Goal: Transaction & Acquisition: Purchase product/service

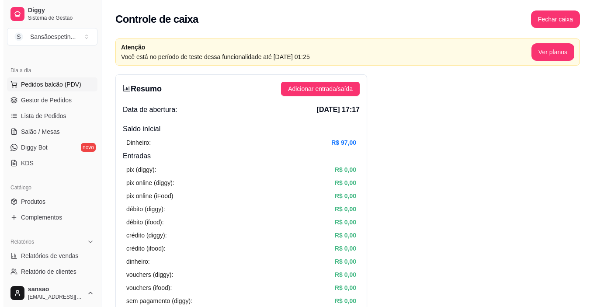
scroll to position [87, 0]
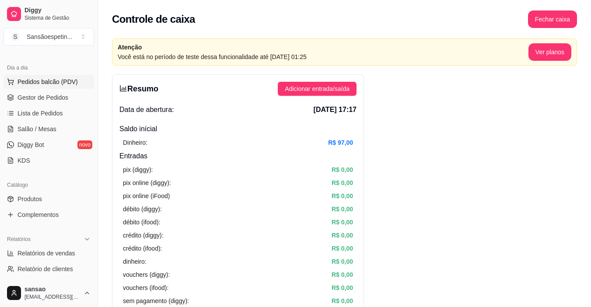
click at [44, 75] on button "Pedidos balcão (PDV)" at bounding box center [48, 82] width 91 height 14
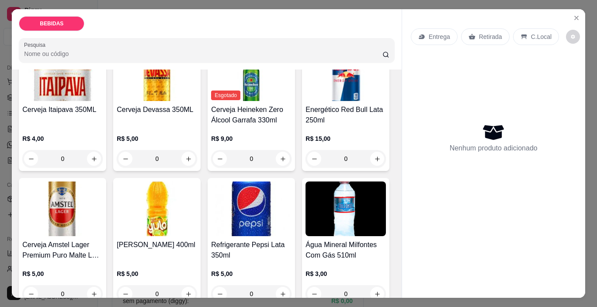
scroll to position [306, 0]
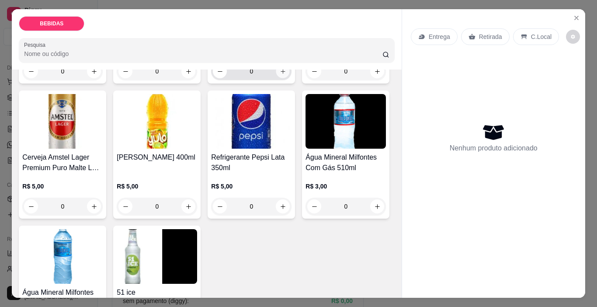
click at [281, 73] on icon "increase-product-quantity" at bounding box center [283, 71] width 4 height 4
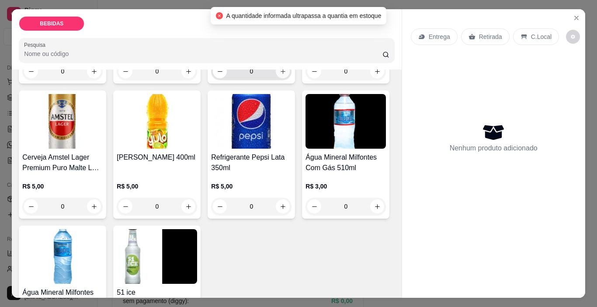
click at [281, 74] on icon "increase-product-quantity" at bounding box center [283, 71] width 5 height 5
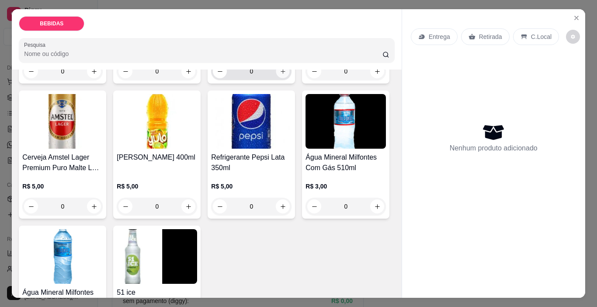
click at [280, 75] on icon "increase-product-quantity" at bounding box center [283, 71] width 7 height 7
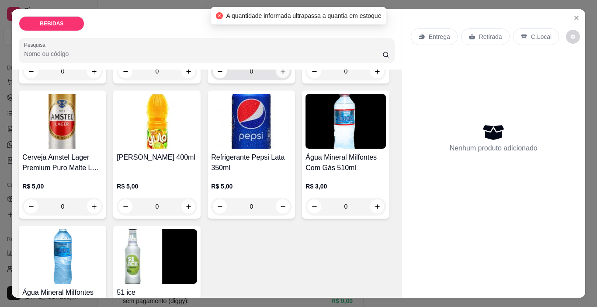
click at [280, 75] on icon "increase-product-quantity" at bounding box center [283, 71] width 7 height 7
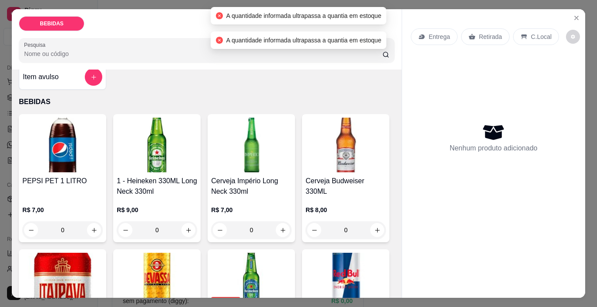
scroll to position [0, 0]
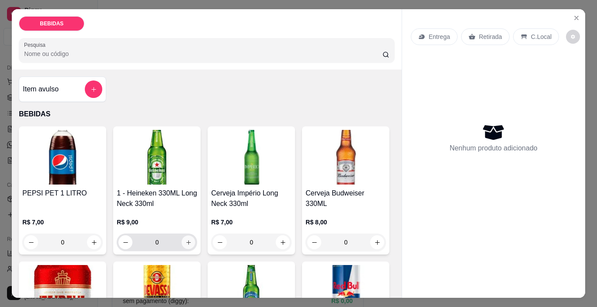
click at [185, 239] on icon "increase-product-quantity" at bounding box center [188, 242] width 7 height 7
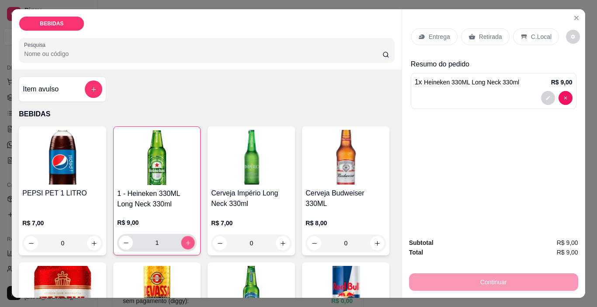
click at [185, 240] on icon "increase-product-quantity" at bounding box center [188, 243] width 7 height 7
type input "2"
click at [531, 32] on p "C.Local" at bounding box center [541, 36] width 21 height 9
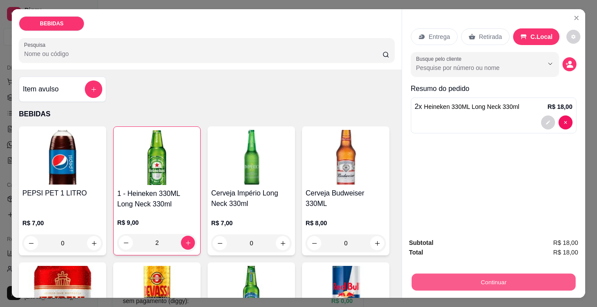
click at [540, 282] on button "Continuar" at bounding box center [493, 282] width 164 height 17
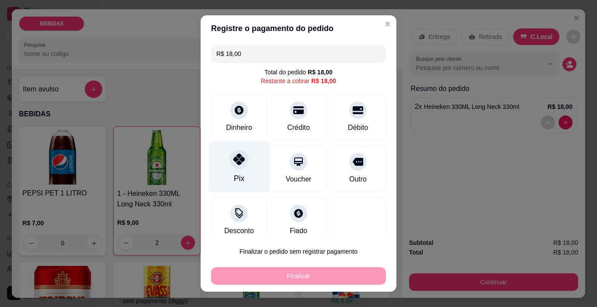
click at [230, 164] on div at bounding box center [239, 159] width 19 height 19
type input "R$ 0,00"
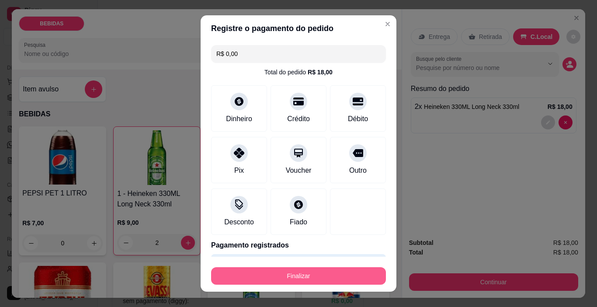
click at [295, 275] on button "Finalizar" at bounding box center [298, 275] width 175 height 17
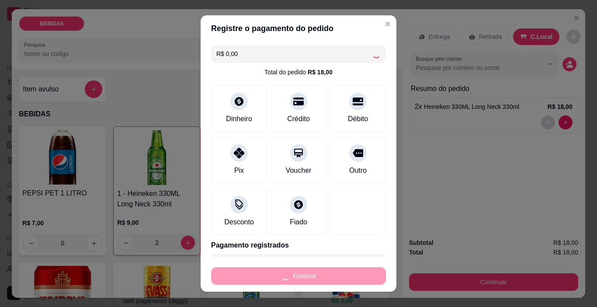
type input "0"
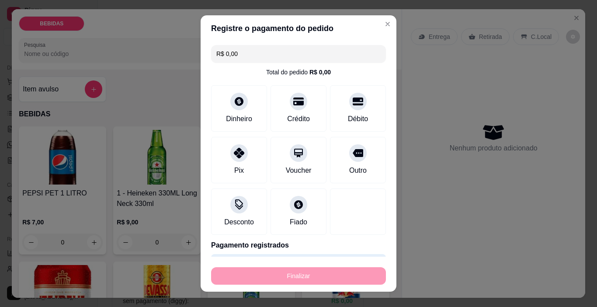
type input "-R$ 18,00"
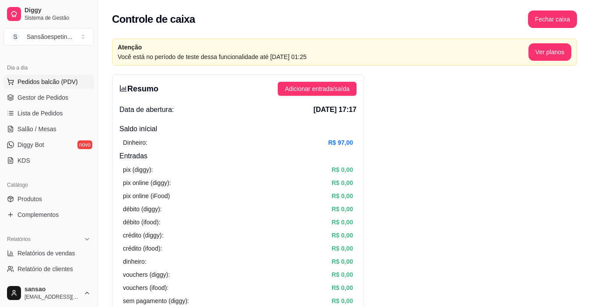
click at [62, 80] on span "Pedidos balcão (PDV)" at bounding box center [47, 81] width 60 height 9
